Goal: Task Accomplishment & Management: Complete application form

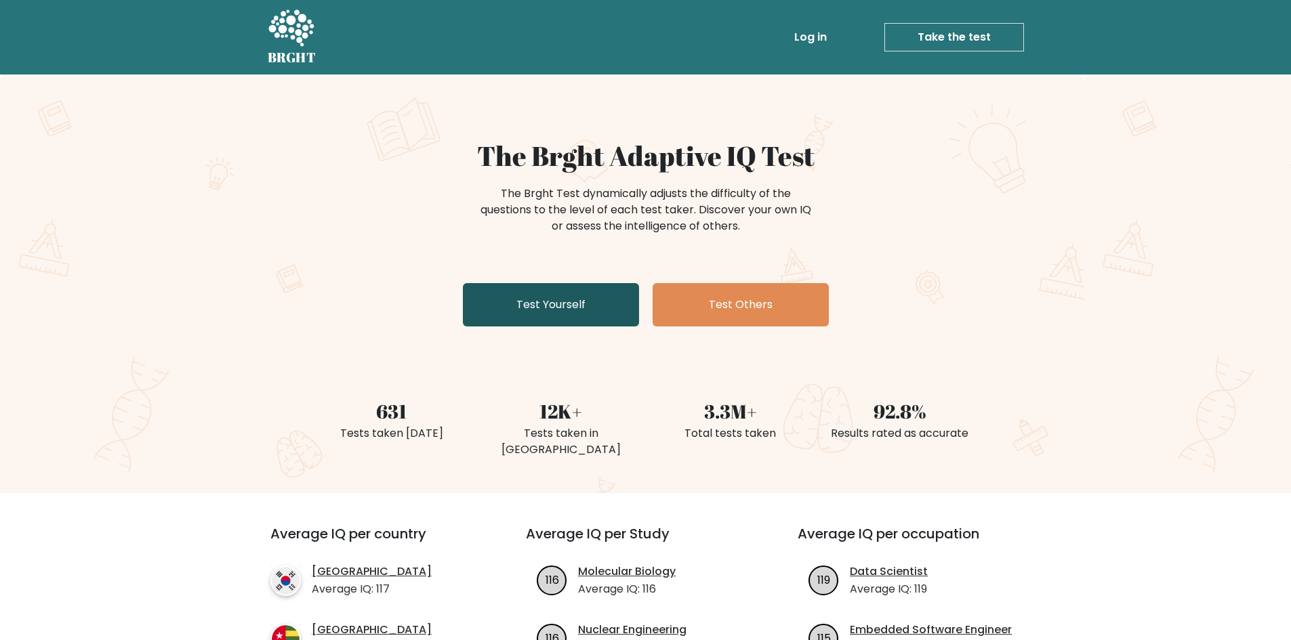
click at [579, 298] on link "Test Yourself" at bounding box center [551, 304] width 176 height 43
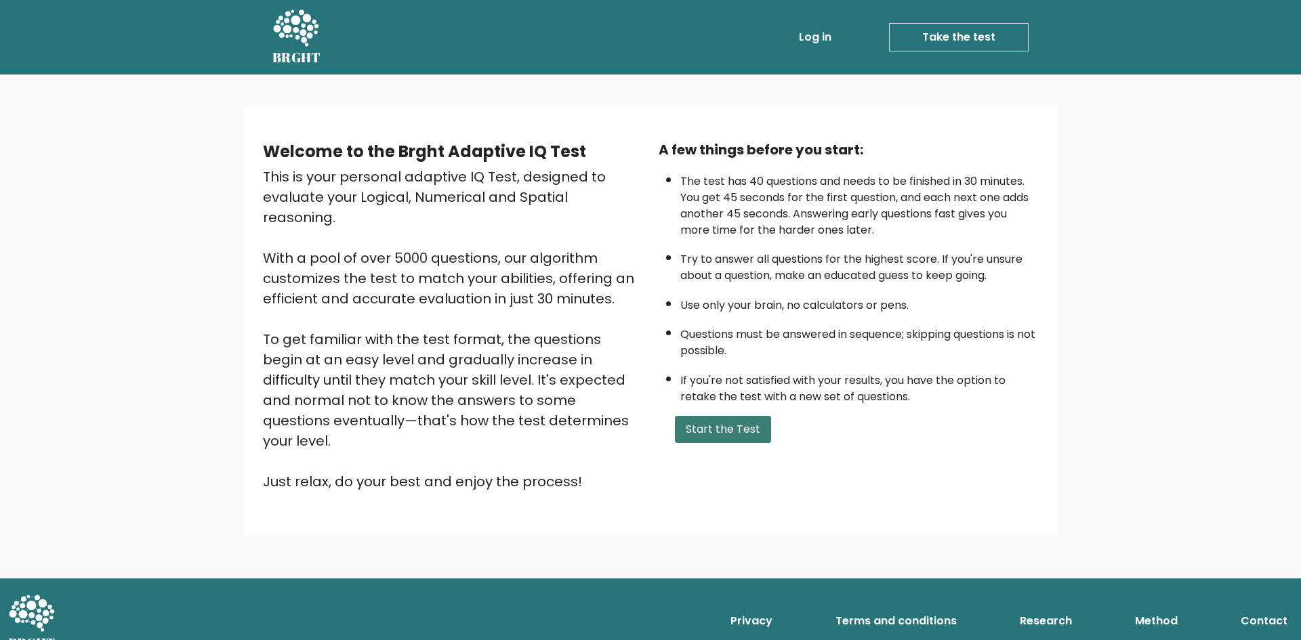
click at [728, 434] on button "Start the Test" at bounding box center [723, 429] width 96 height 27
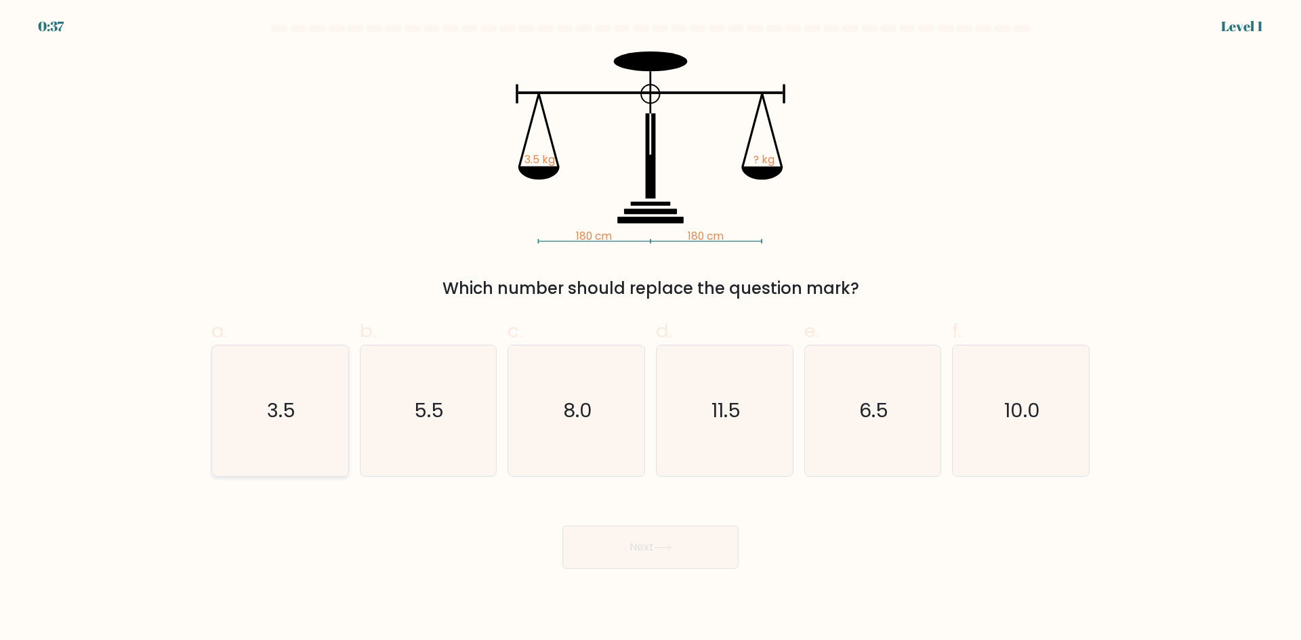
click at [230, 404] on icon "3.5" at bounding box center [280, 411] width 131 height 131
click at [651, 329] on input "a. 3.5" at bounding box center [651, 325] width 1 height 9
radio input "true"
click at [603, 537] on button "Next" at bounding box center [650, 547] width 176 height 43
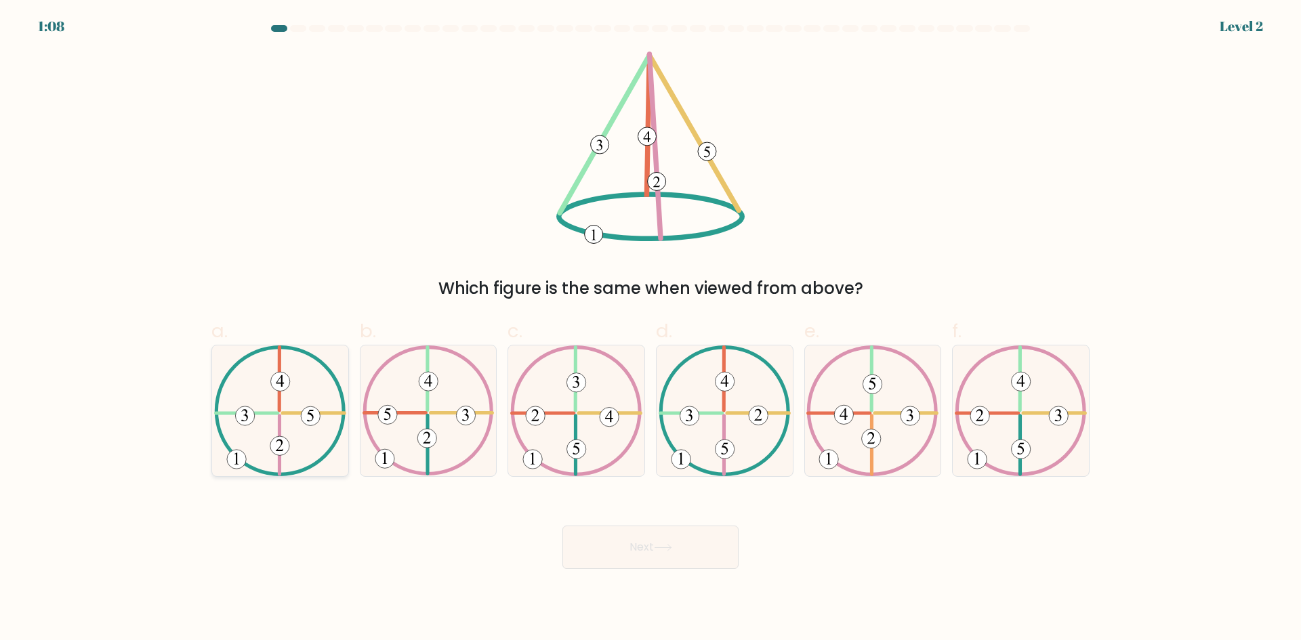
click at [255, 407] on icon at bounding box center [280, 411] width 132 height 131
click at [651, 329] on input "a." at bounding box center [651, 325] width 1 height 9
radio input "true"
click at [663, 558] on button "Next" at bounding box center [650, 547] width 176 height 43
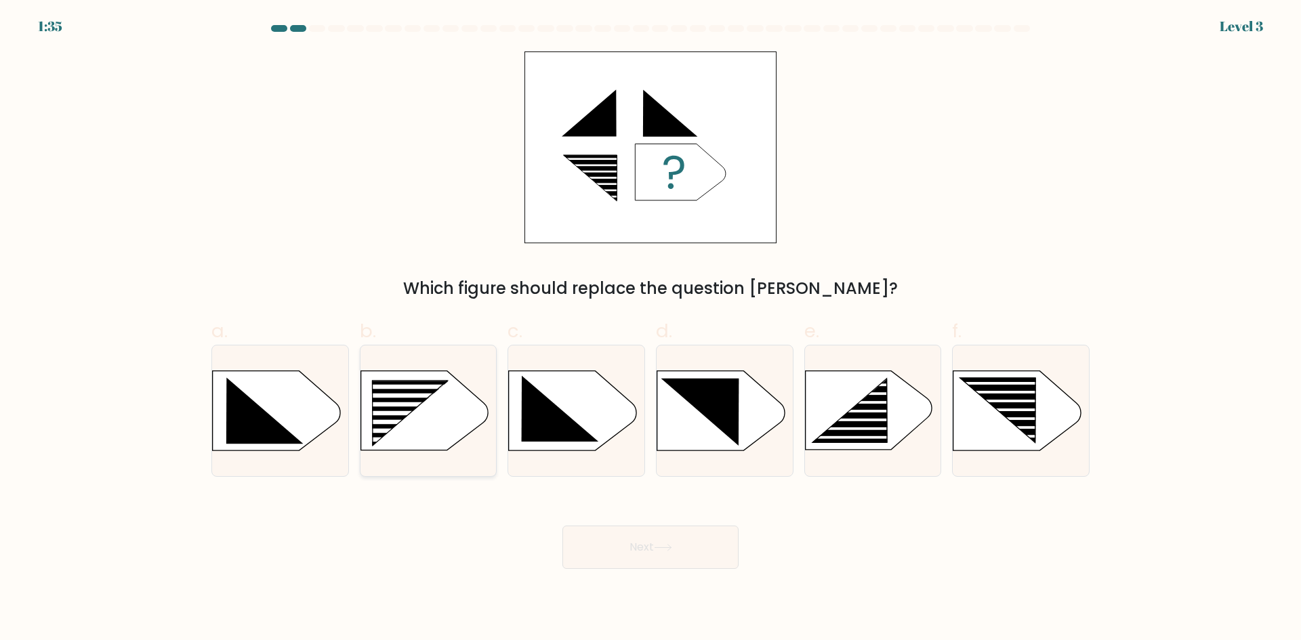
drag, startPoint x: 459, startPoint y: 433, endPoint x: 466, endPoint y: 445, distance: 14.0
click at [459, 434] on rect at bounding box center [367, 381] width 354 height 269
click at [651, 329] on input "b." at bounding box center [651, 325] width 1 height 9
radio input "true"
click at [594, 542] on button "Next" at bounding box center [650, 547] width 176 height 43
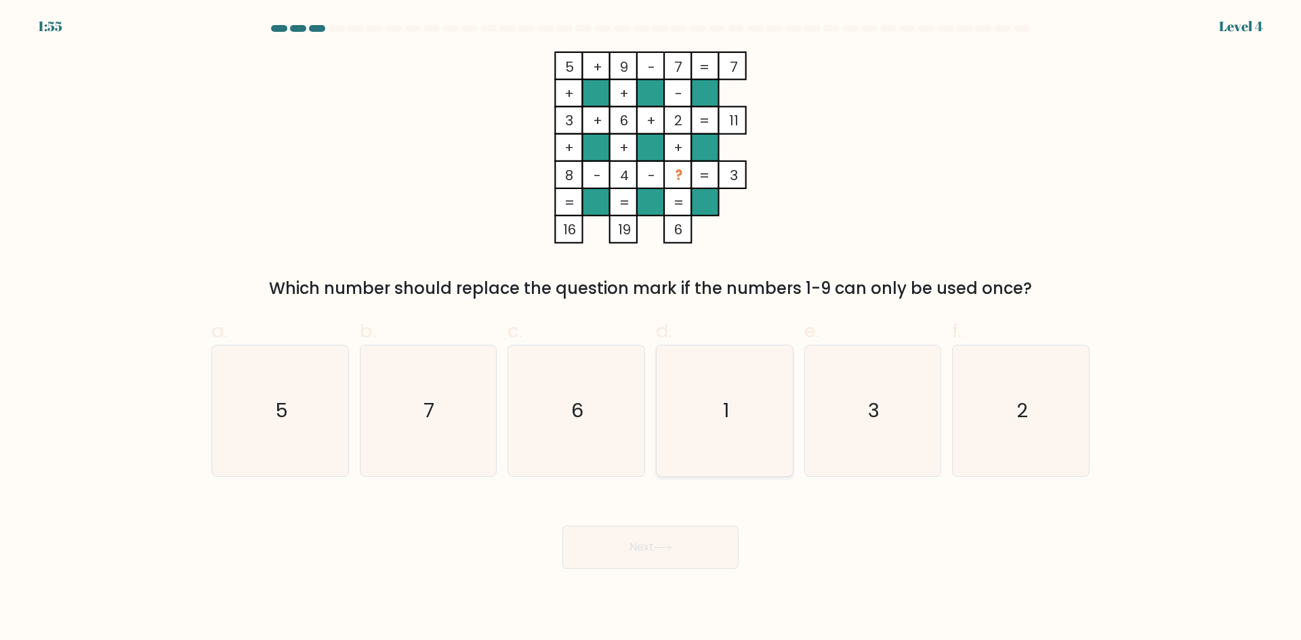
drag, startPoint x: 739, startPoint y: 363, endPoint x: 729, endPoint y: 451, distance: 88.7
click at [739, 365] on icon "1" at bounding box center [724, 411] width 131 height 131
click at [651, 329] on input "d. 1" at bounding box center [651, 325] width 1 height 9
radio input "true"
click at [651, 561] on button "Next" at bounding box center [650, 547] width 176 height 43
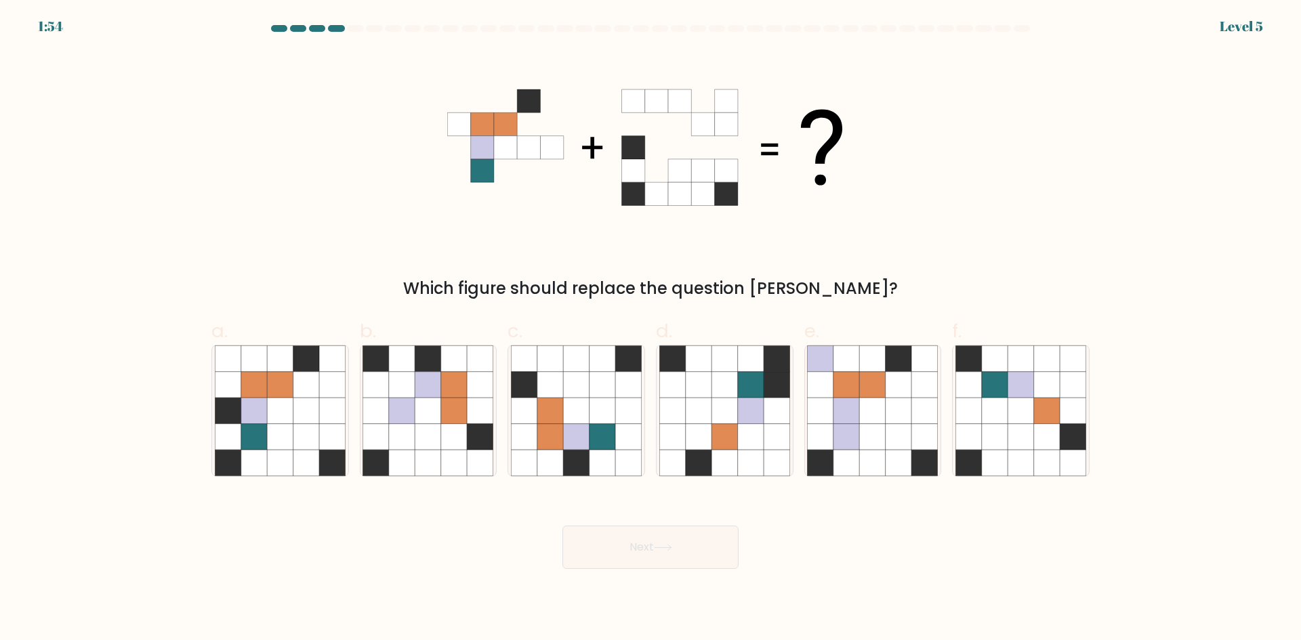
click at [663, 548] on icon at bounding box center [663, 547] width 18 height 7
click at [899, 280] on div "Which figure should replace the question mark?" at bounding box center [651, 288] width 862 height 24
click at [291, 403] on icon at bounding box center [280, 411] width 26 height 26
click at [651, 329] on input "a." at bounding box center [651, 325] width 1 height 9
radio input "true"
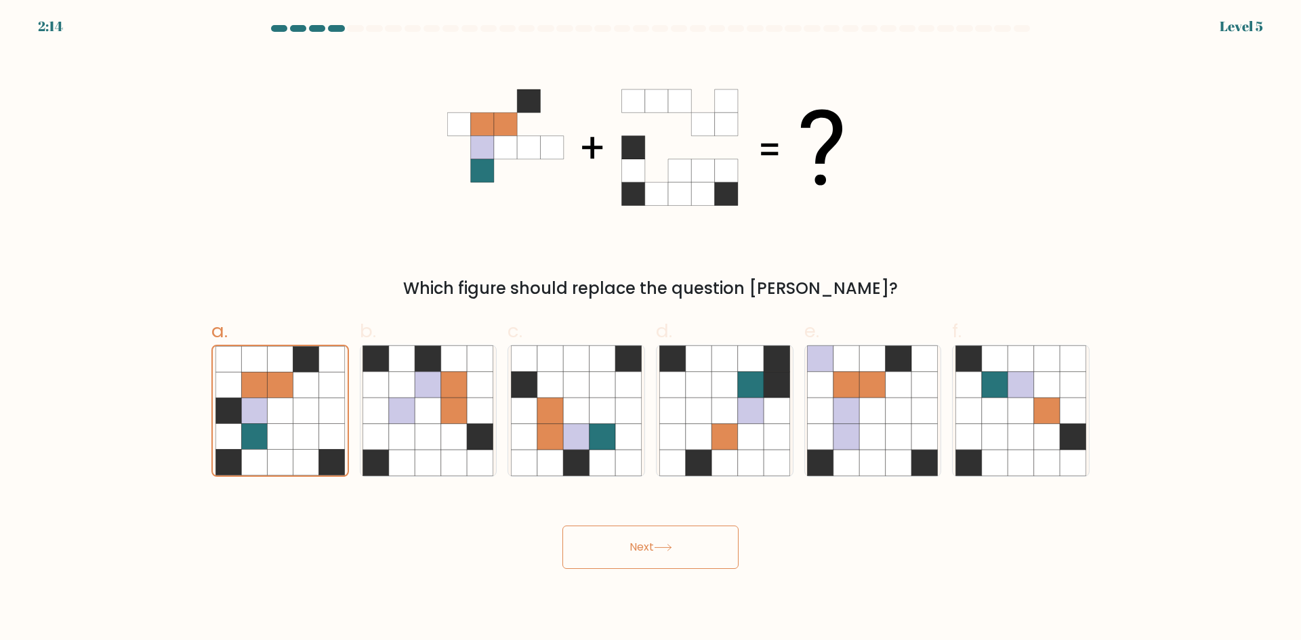
click at [639, 561] on button "Next" at bounding box center [650, 547] width 176 height 43
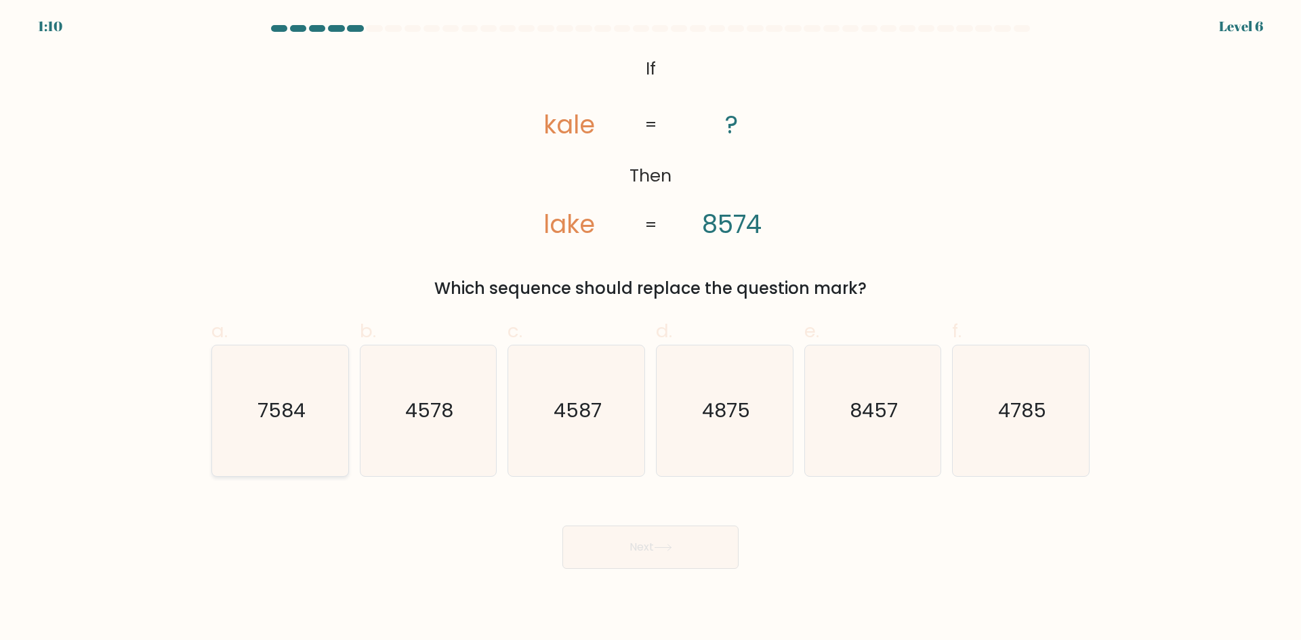
click at [333, 407] on icon "7584" at bounding box center [280, 411] width 131 height 131
click at [651, 329] on input "a. 7584" at bounding box center [651, 325] width 1 height 9
radio input "true"
click at [653, 534] on button "Next" at bounding box center [650, 547] width 176 height 43
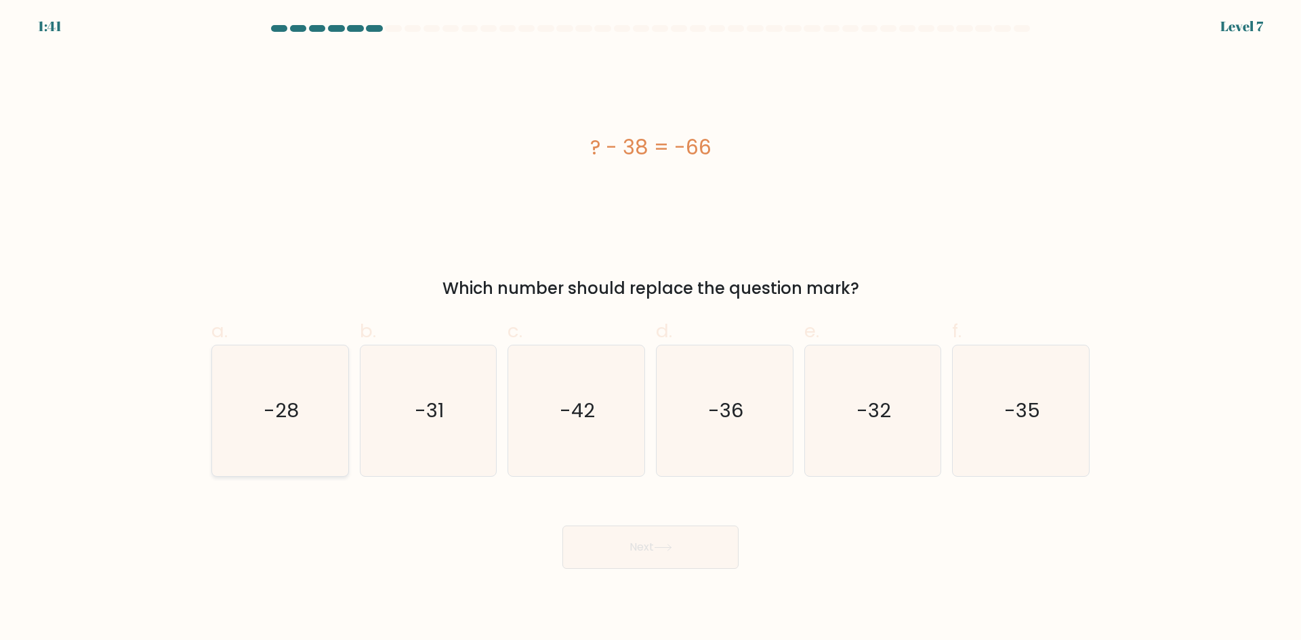
click at [249, 411] on icon "-28" at bounding box center [280, 411] width 131 height 131
click at [651, 329] on input "a. -28" at bounding box center [651, 325] width 1 height 9
radio input "true"
click at [681, 553] on button "Next" at bounding box center [650, 547] width 176 height 43
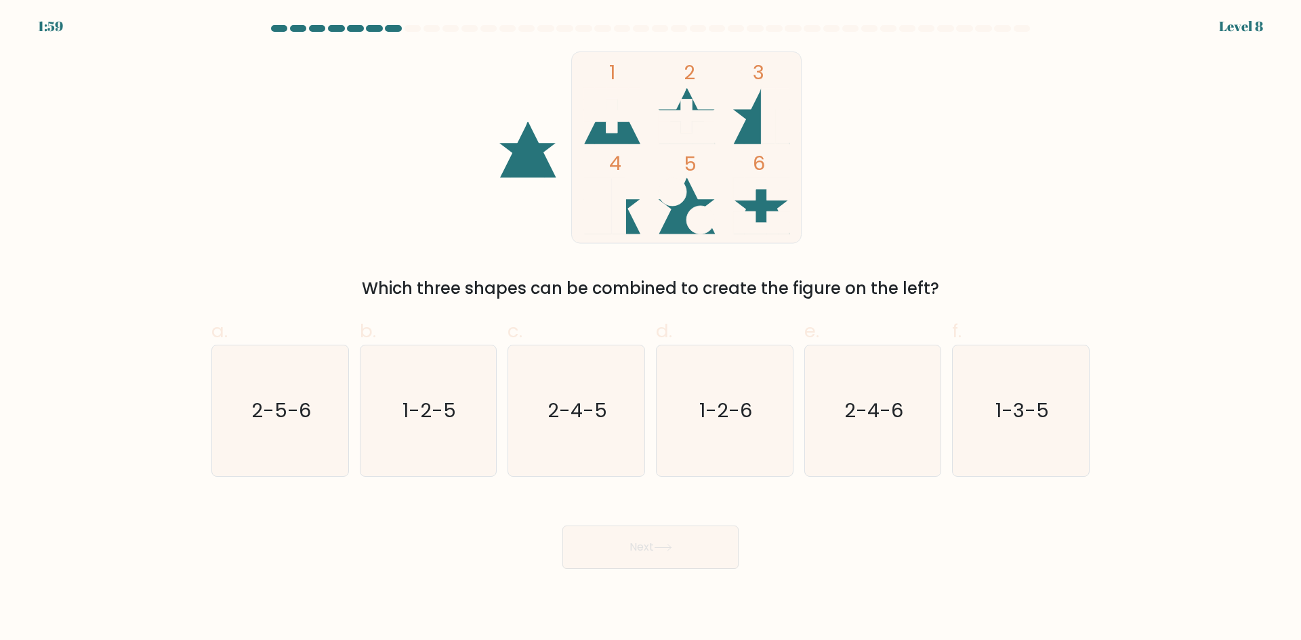
drag, startPoint x: 736, startPoint y: 379, endPoint x: 727, endPoint y: 522, distance: 143.9
click at [733, 396] on icon "1-2-6" at bounding box center [724, 411] width 131 height 131
click at [679, 353] on icon "1-2-6" at bounding box center [724, 411] width 131 height 131
click at [651, 329] on input "d. 1-2-6" at bounding box center [651, 325] width 1 height 9
radio input "true"
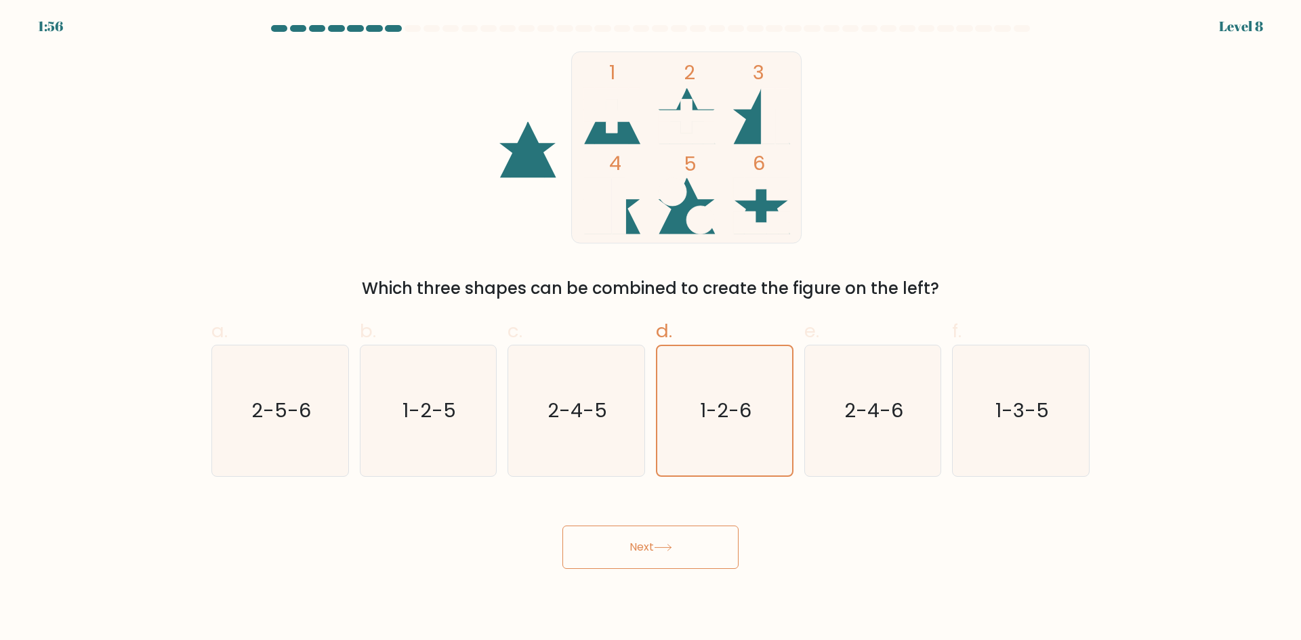
click at [675, 531] on button "Next" at bounding box center [650, 547] width 176 height 43
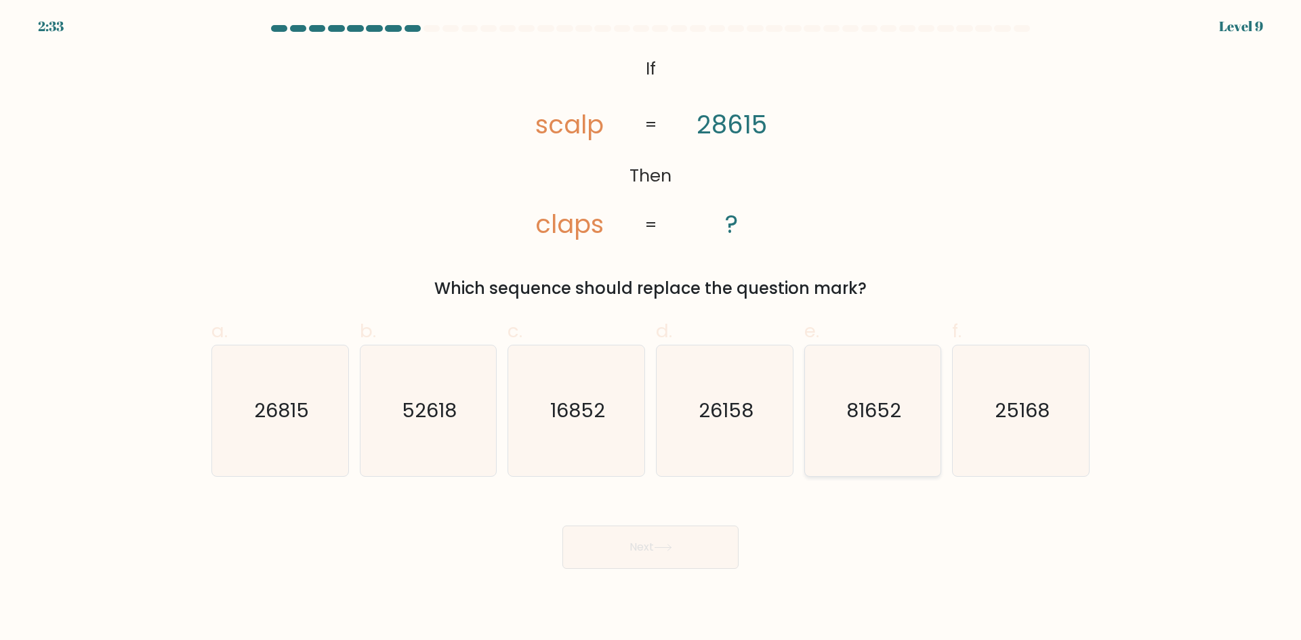
click at [844, 371] on icon "81652" at bounding box center [872, 411] width 131 height 131
click at [651, 329] on input "e. 81652" at bounding box center [651, 325] width 1 height 9
radio input "true"
click at [723, 541] on button "Next" at bounding box center [650, 547] width 176 height 43
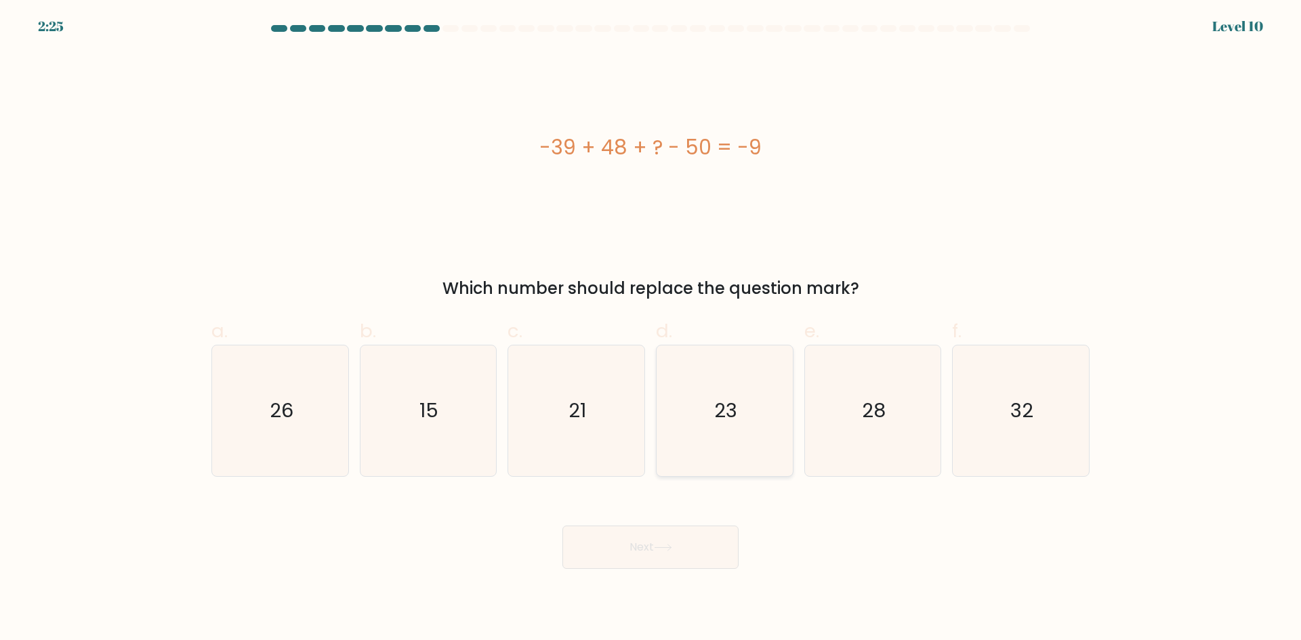
click at [769, 452] on icon "23" at bounding box center [724, 411] width 131 height 131
click at [651, 329] on input "d. 23" at bounding box center [651, 325] width 1 height 9
radio input "true"
click at [725, 551] on button "Next" at bounding box center [650, 547] width 176 height 43
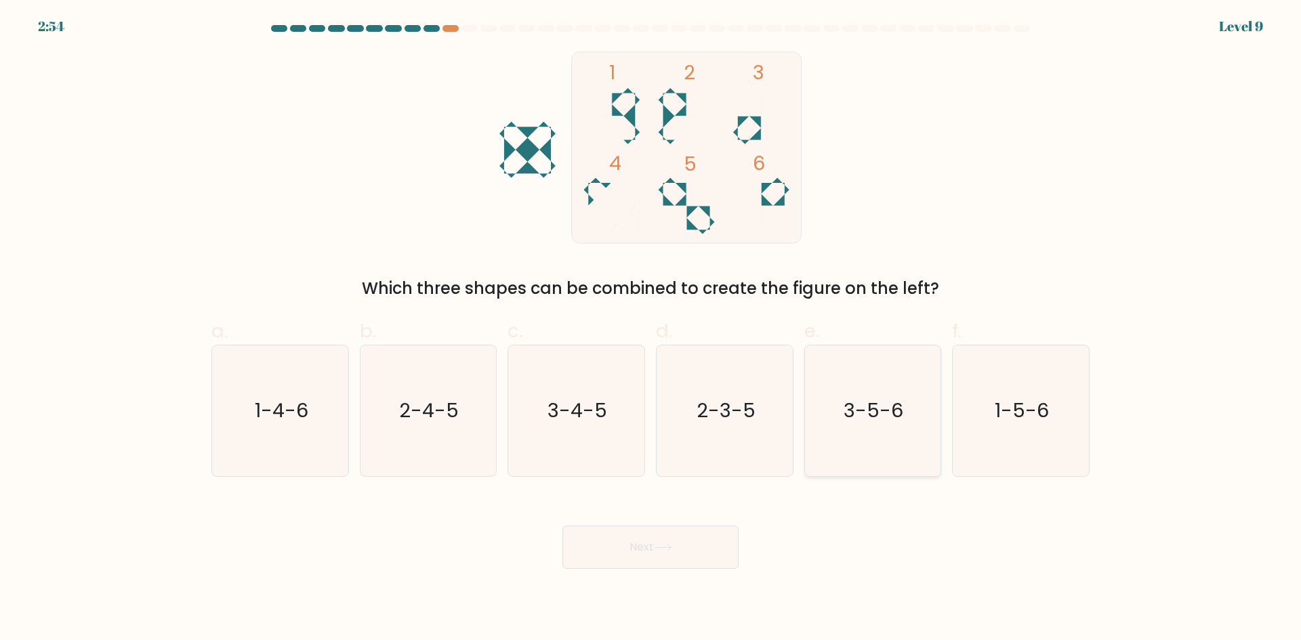
click at [871, 387] on icon "3-5-6" at bounding box center [872, 411] width 131 height 131
click at [651, 329] on input "e. 3-5-6" at bounding box center [651, 325] width 1 height 9
radio input "true"
click at [730, 539] on button "Next" at bounding box center [650, 547] width 176 height 43
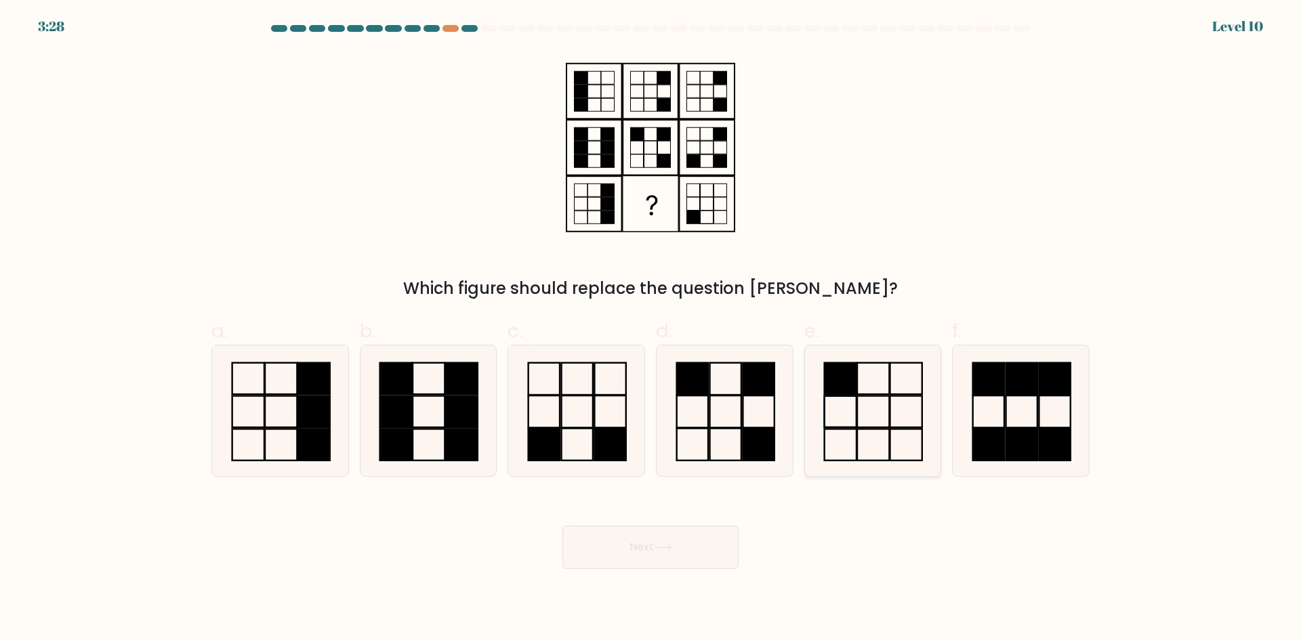
click at [863, 391] on icon at bounding box center [872, 411] width 131 height 131
click at [651, 329] on input "e." at bounding box center [651, 325] width 1 height 9
radio input "true"
click at [700, 543] on button "Next" at bounding box center [650, 547] width 176 height 43
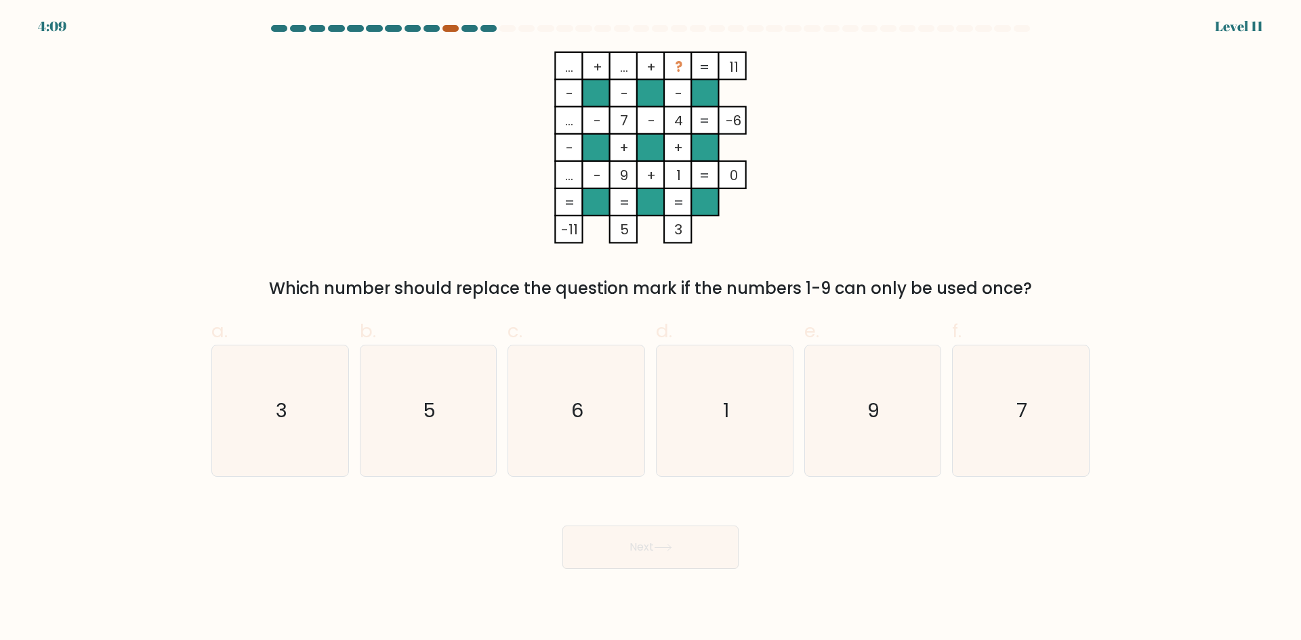
click at [452, 30] on div at bounding box center [450, 28] width 16 height 7
drag, startPoint x: 452, startPoint y: 23, endPoint x: 457, endPoint y: 33, distance: 10.6
click at [453, 26] on body "4:08 Level 11" at bounding box center [650, 320] width 1301 height 640
click at [454, 28] on div at bounding box center [450, 28] width 16 height 7
click at [1121, 88] on form at bounding box center [650, 297] width 1301 height 544
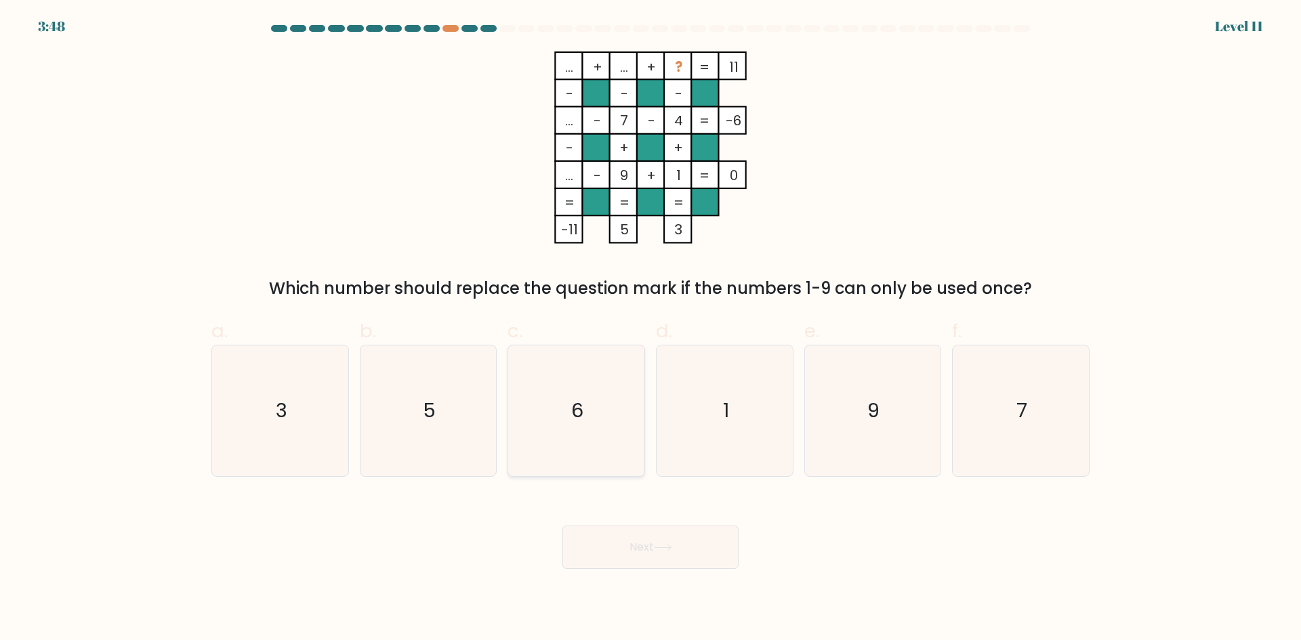
click at [584, 441] on icon "6" at bounding box center [576, 411] width 131 height 131
click at [651, 329] on input "c. 6" at bounding box center [651, 325] width 1 height 9
radio input "true"
click at [652, 550] on button "Next" at bounding box center [650, 547] width 176 height 43
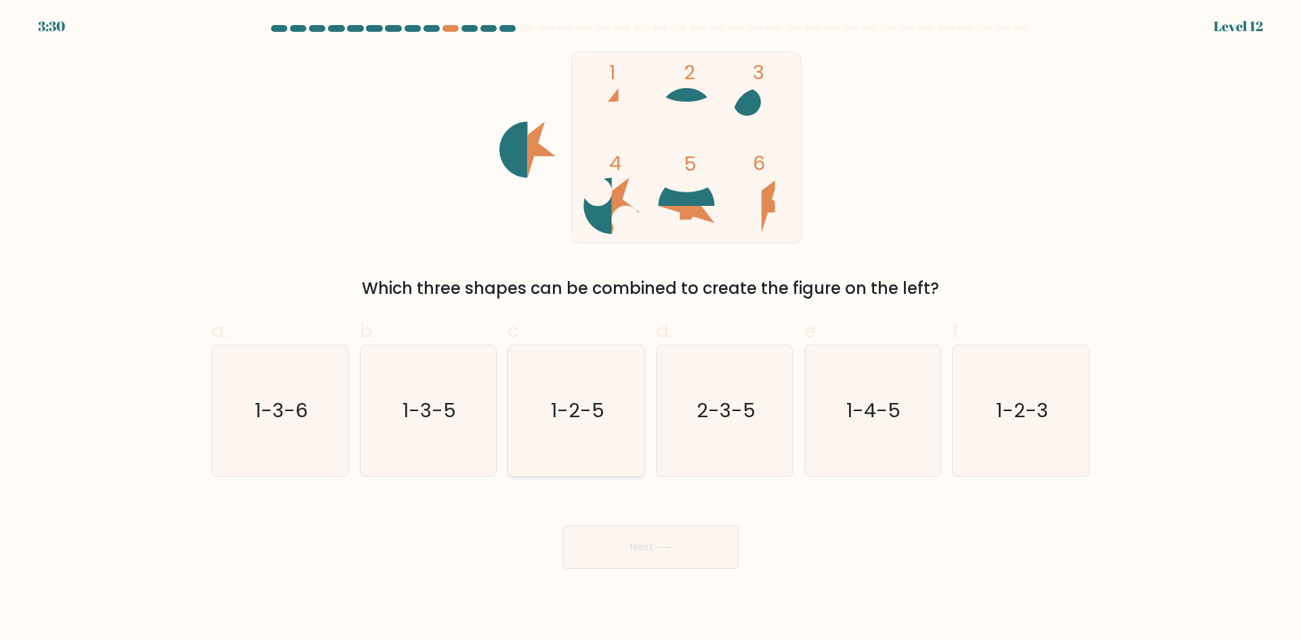
click at [567, 376] on icon "1-2-5" at bounding box center [576, 411] width 131 height 131
click at [651, 329] on input "c. 1-2-5" at bounding box center [651, 325] width 1 height 9
radio input "true"
click at [662, 552] on button "Next" at bounding box center [650, 547] width 176 height 43
